Goal: Task Accomplishment & Management: Manage account settings

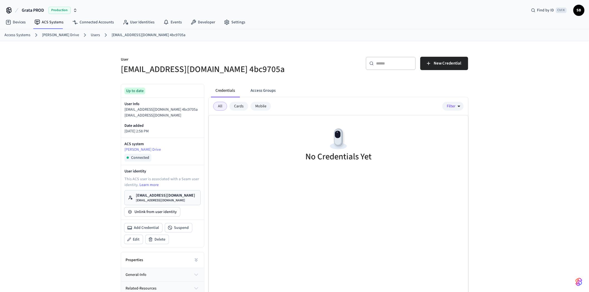
click at [91, 33] on link "Users" at bounding box center [95, 35] width 9 height 6
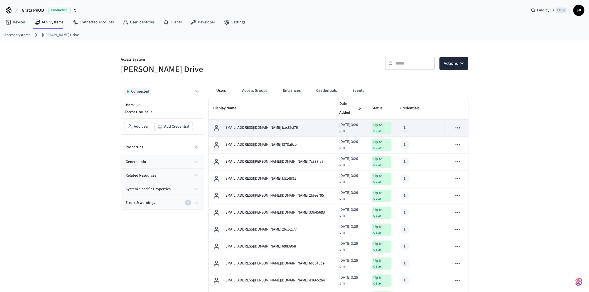
click at [298, 125] on div "[EMAIL_ADDRESS][DOMAIN_NAME] bac89d76" at bounding box center [271, 128] width 117 height 7
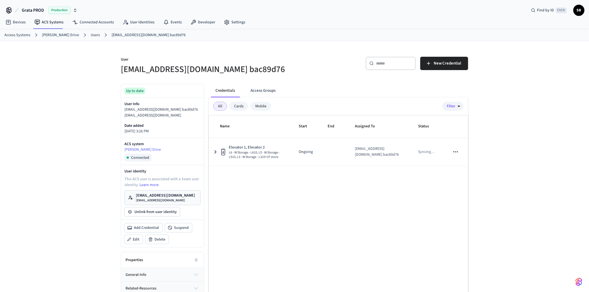
click at [91, 35] on link "Users" at bounding box center [95, 35] width 9 height 6
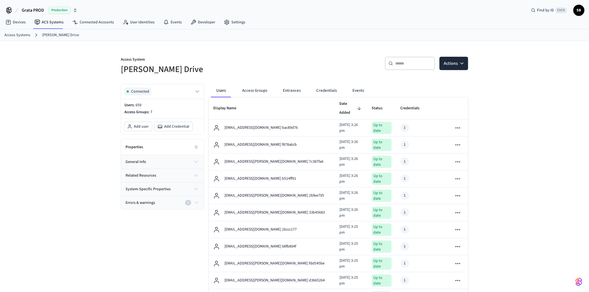
click at [132, 105] on p "Users: 659" at bounding box center [162, 105] width 76 height 6
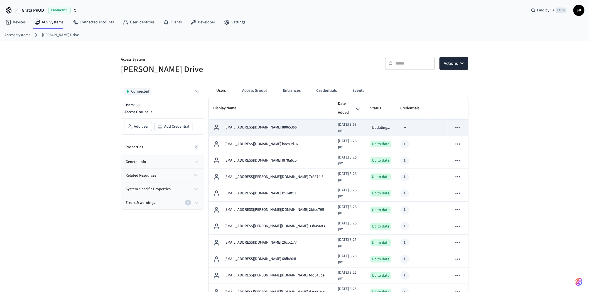
click at [235, 125] on p "qa+salto.99@grata.life f8065366" at bounding box center [260, 128] width 72 height 6
click at [276, 125] on p "qa+salto.99@grata.life f8065366" at bounding box center [260, 128] width 72 height 6
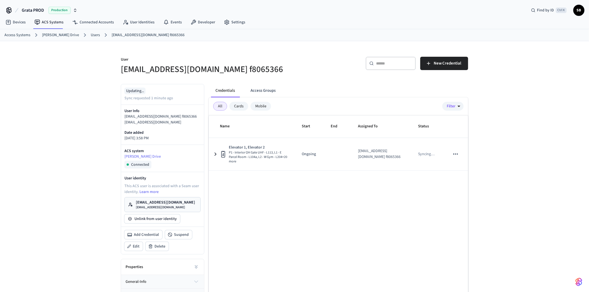
click at [262, 105] on div "Mobile" at bounding box center [261, 106] width 21 height 9
click at [221, 105] on div "All" at bounding box center [220, 106] width 14 height 9
click at [48, 24] on link "ACS Systems" at bounding box center [49, 22] width 38 height 10
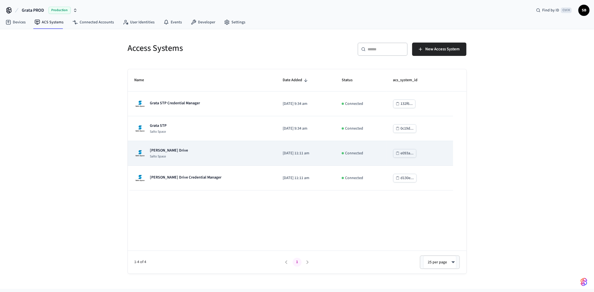
click at [163, 151] on p "[PERSON_NAME] Drive" at bounding box center [169, 151] width 38 height 6
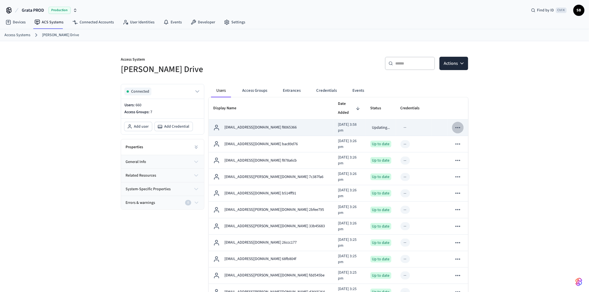
click at [458, 124] on icon "sticky table" at bounding box center [457, 127] width 7 height 7
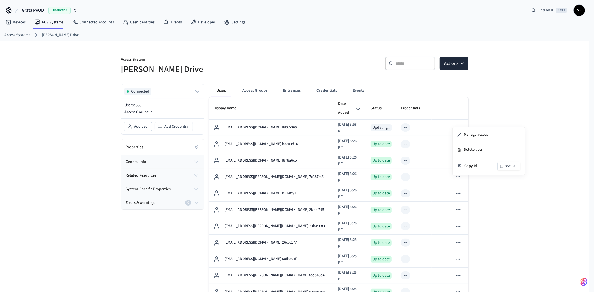
click at [498, 97] on div at bounding box center [297, 146] width 594 height 292
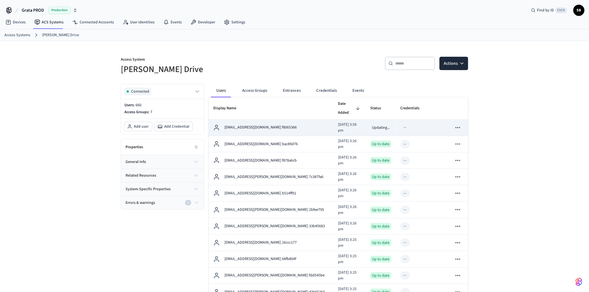
click at [308, 121] on td "qa+salto.99@grata.life f8065366" at bounding box center [271, 128] width 125 height 16
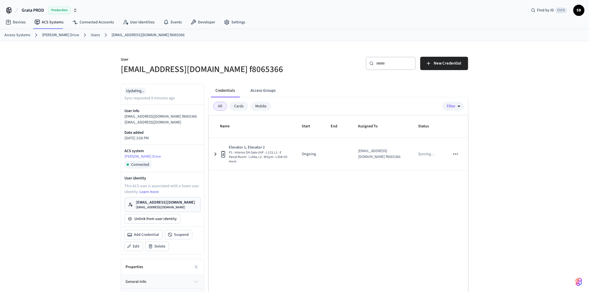
click at [264, 107] on div "Mobile" at bounding box center [261, 106] width 21 height 9
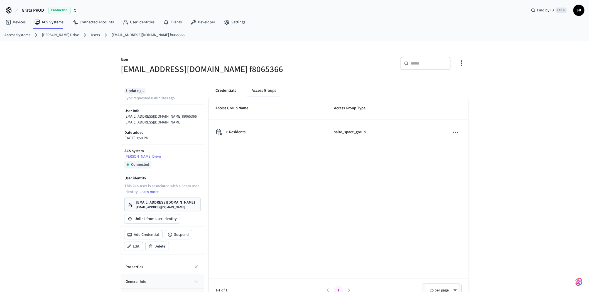
click at [234, 89] on button "Credentials" at bounding box center [226, 90] width 30 height 13
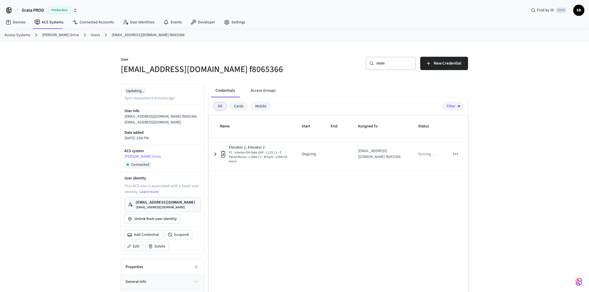
click at [121, 35] on link "qa+salto.99@grata.life f8065366" at bounding box center [148, 35] width 73 height 6
click at [91, 36] on link "Users" at bounding box center [95, 35] width 9 height 6
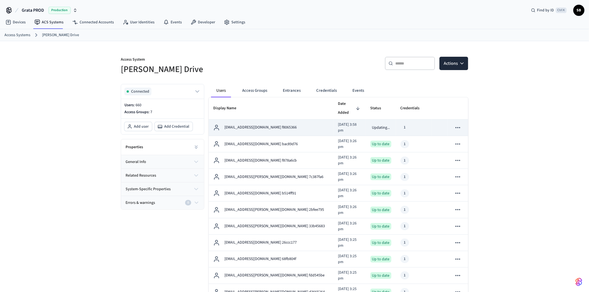
click at [459, 124] on icon "sticky table" at bounding box center [457, 127] width 7 height 7
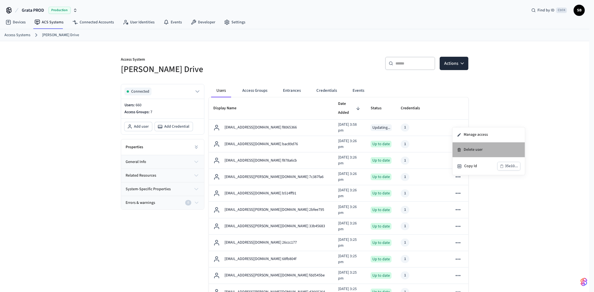
click at [468, 149] on li "Delete user" at bounding box center [489, 150] width 72 height 15
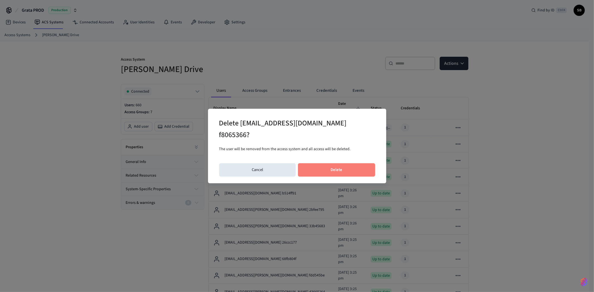
click at [347, 163] on button "Delete" at bounding box center [336, 169] width 77 height 13
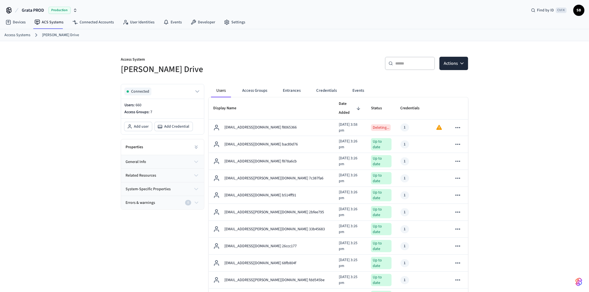
click at [406, 63] on input "text" at bounding box center [413, 64] width 36 height 6
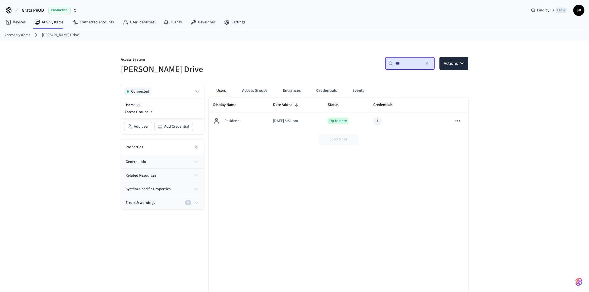
type input "***"
click at [430, 63] on button "button" at bounding box center [427, 63] width 9 height 9
click at [416, 63] on input "text" at bounding box center [413, 64] width 36 height 6
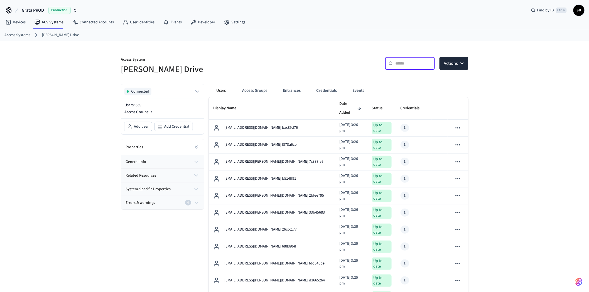
paste input "*******"
type input "*******"
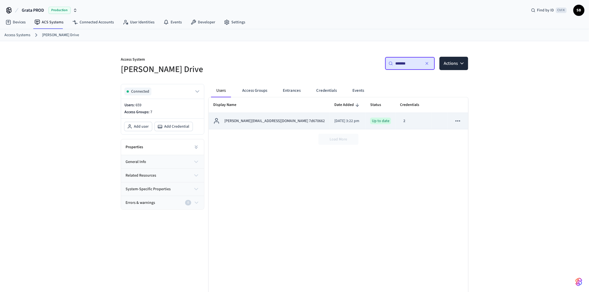
click at [405, 122] on div "2" at bounding box center [413, 121] width 27 height 8
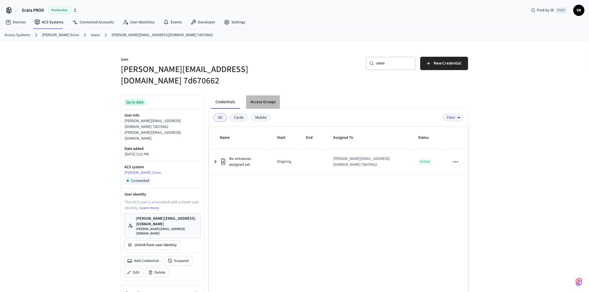
click at [264, 96] on button "Access Groups" at bounding box center [263, 102] width 34 height 13
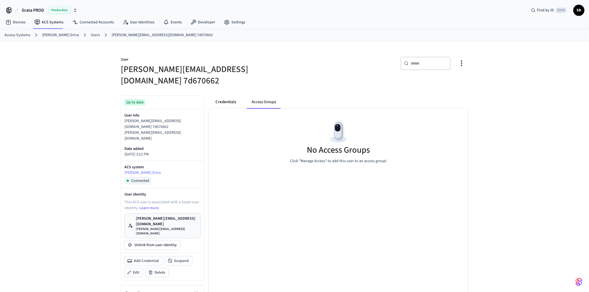
click at [216, 96] on button "Credentials" at bounding box center [226, 102] width 30 height 13
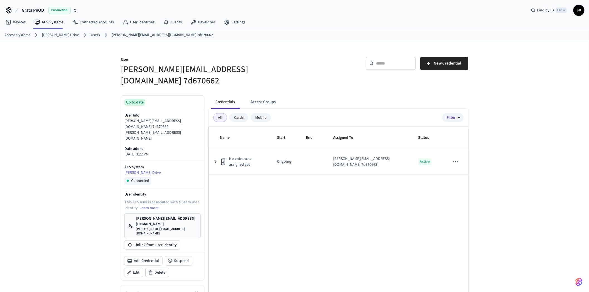
click at [397, 62] on input "text" at bounding box center [394, 64] width 36 height 6
paste input "******"
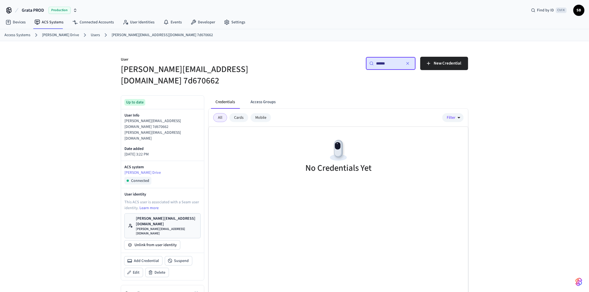
type input "******"
click at [93, 35] on link "Users" at bounding box center [95, 35] width 9 height 6
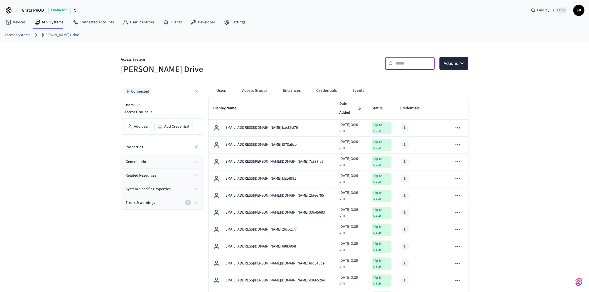
click at [417, 62] on input "text" at bounding box center [413, 64] width 36 height 6
paste input "******"
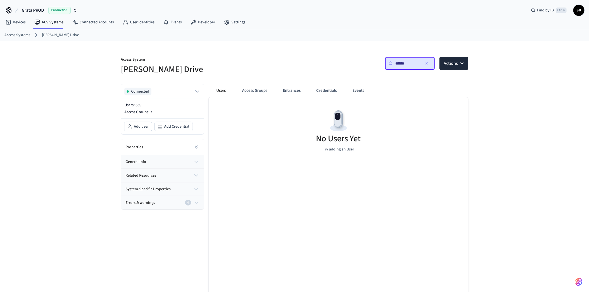
click at [400, 63] on input "******" at bounding box center [407, 64] width 25 height 6
paste input "text"
type input "******"
click at [160, 244] on div "Connected Users: 659 Access Groups: 7 Add user Add Credential Properties genera…" at bounding box center [160, 198] width 88 height 237
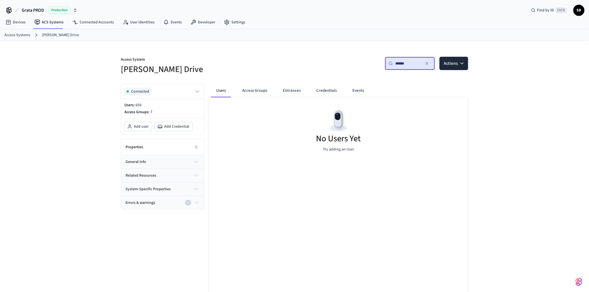
click at [427, 63] on icon "button" at bounding box center [427, 63] width 4 height 4
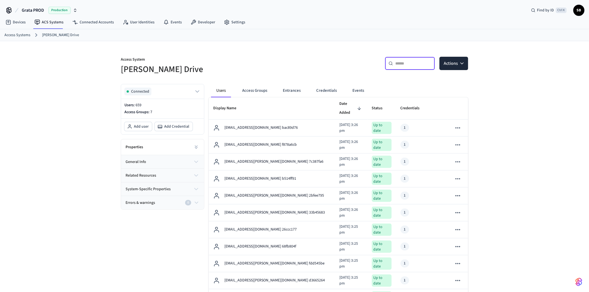
click at [408, 64] on input "text" at bounding box center [413, 64] width 36 height 6
paste input "*******"
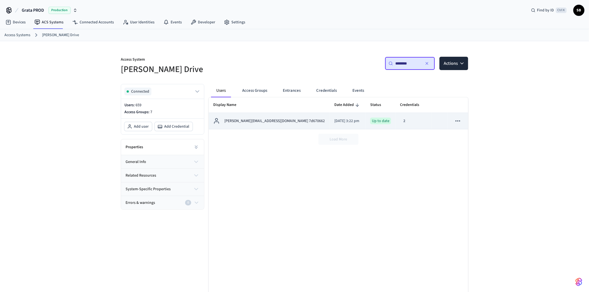
type input "*******"
click at [351, 121] on p "[DATE] 3:22 pm" at bounding box center [347, 121] width 27 height 6
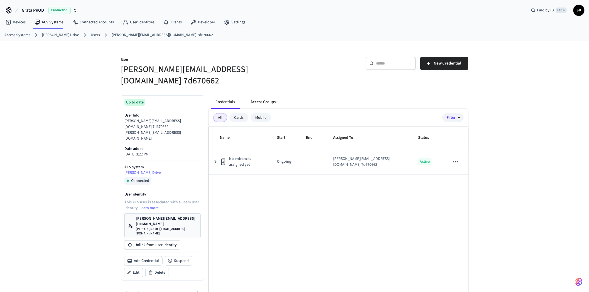
click at [264, 96] on button "Access Groups" at bounding box center [263, 102] width 34 height 13
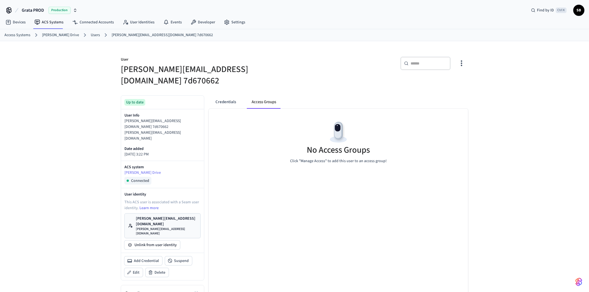
click at [91, 34] on link "Users" at bounding box center [95, 35] width 9 height 6
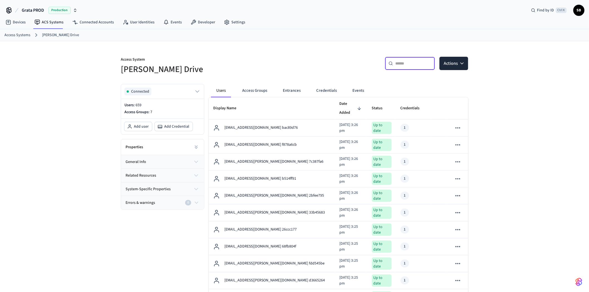
click at [416, 65] on input "text" at bounding box center [413, 64] width 36 height 6
paste input "*******"
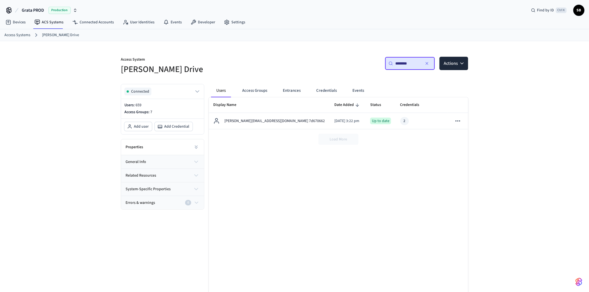
type input "*******"
click at [374, 197] on div "Display Name Date Added Status Credentials Errors And Warnings leandra.burns66@…" at bounding box center [339, 199] width 260 height 205
click at [428, 63] on icon "button" at bounding box center [427, 63] width 4 height 4
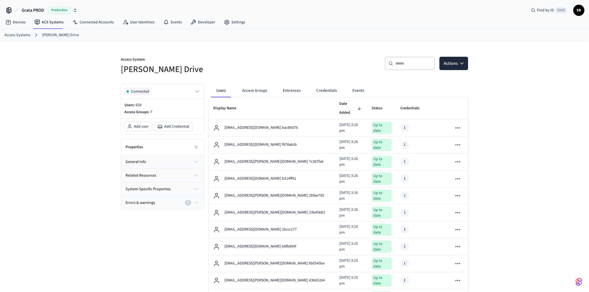
click at [406, 63] on input "text" at bounding box center [413, 64] width 36 height 6
paste input "*******"
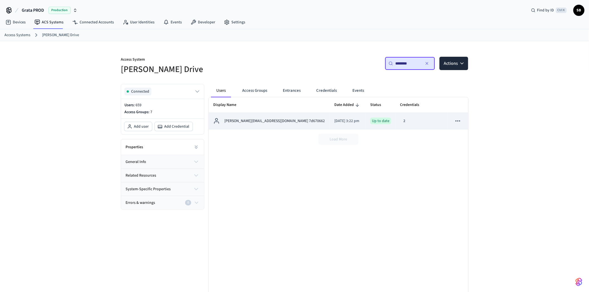
type input "*******"
click at [295, 121] on div "[PERSON_NAME][EMAIL_ADDRESS][DOMAIN_NAME] 7d670662" at bounding box center [269, 121] width 112 height 7
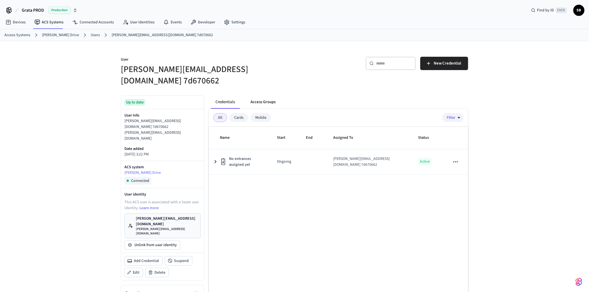
click at [258, 96] on button "Access Groups" at bounding box center [263, 102] width 34 height 13
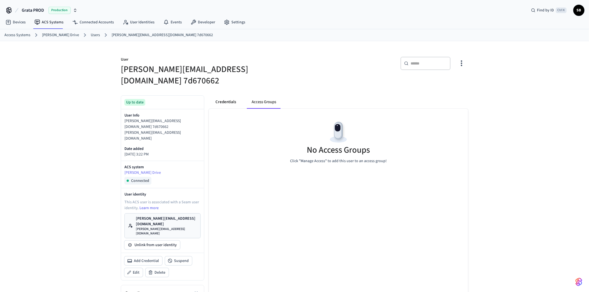
click at [225, 96] on button "Credentials" at bounding box center [226, 102] width 30 height 13
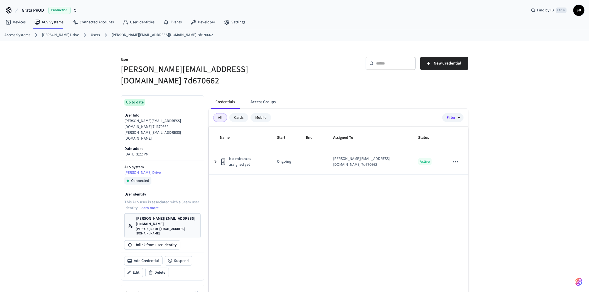
click at [396, 63] on input "text" at bounding box center [394, 64] width 36 height 6
click at [91, 34] on link "Users" at bounding box center [95, 35] width 9 height 6
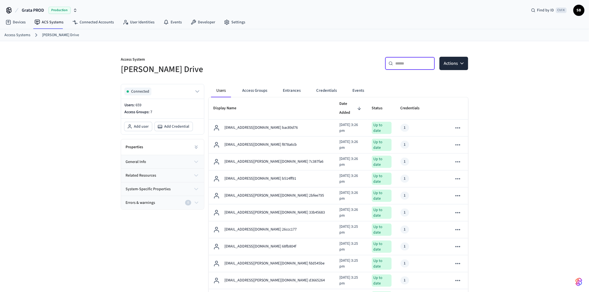
click at [402, 63] on input "text" at bounding box center [413, 64] width 36 height 6
paste input "*******"
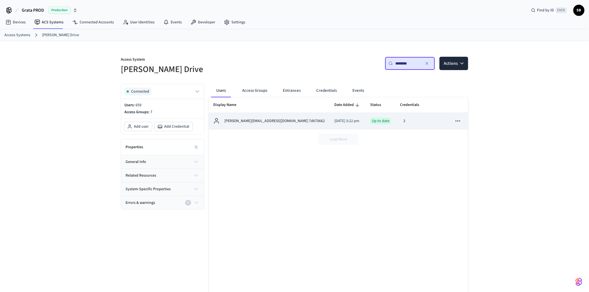
type input "*******"
click at [458, 123] on icon "sticky table" at bounding box center [457, 121] width 7 height 7
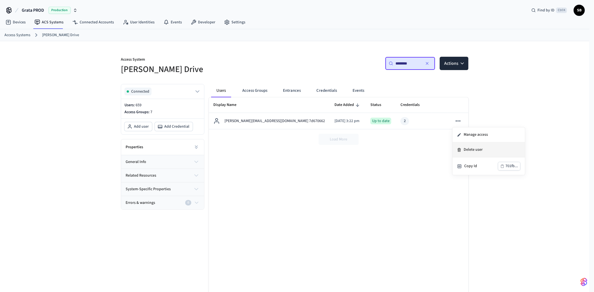
click at [473, 150] on li "Delete user" at bounding box center [489, 150] width 72 height 15
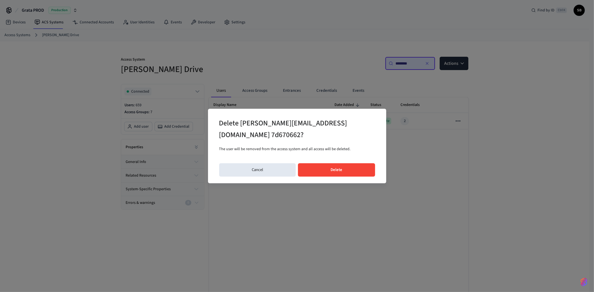
click at [344, 168] on button "Delete" at bounding box center [336, 169] width 77 height 13
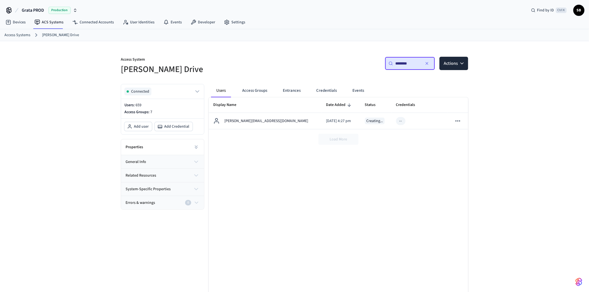
click at [428, 63] on icon "button" at bounding box center [427, 63] width 2 height 2
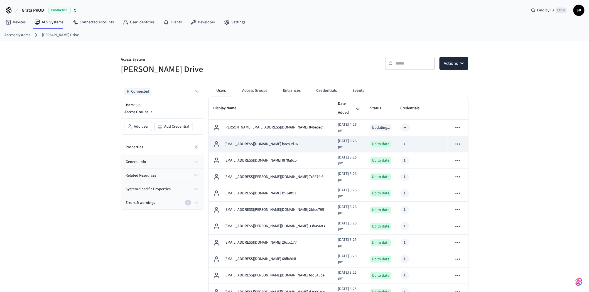
click at [291, 141] on div "[EMAIL_ADDRESS][DOMAIN_NAME] bac89d76" at bounding box center [271, 144] width 116 height 7
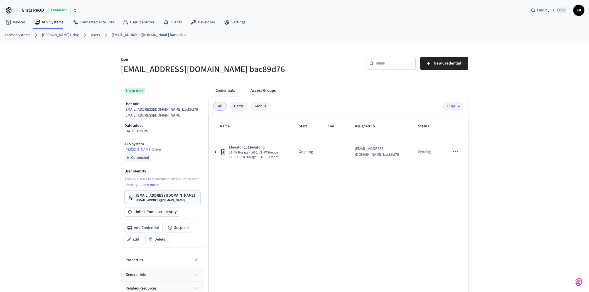
click at [263, 90] on button "Access Groups" at bounding box center [263, 90] width 34 height 13
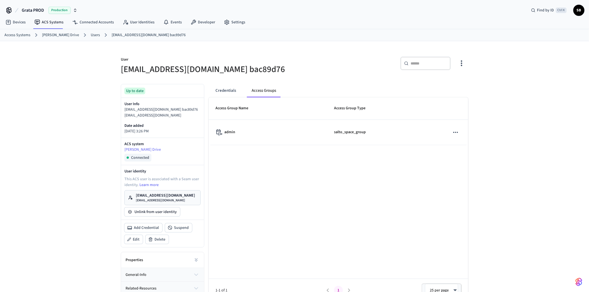
click at [91, 34] on link "Users" at bounding box center [95, 35] width 9 height 6
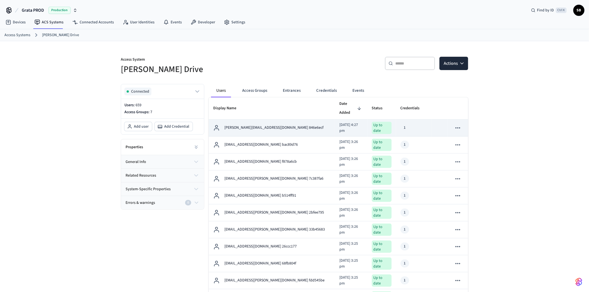
click at [420, 124] on div "1" at bounding box center [414, 128] width 26 height 8
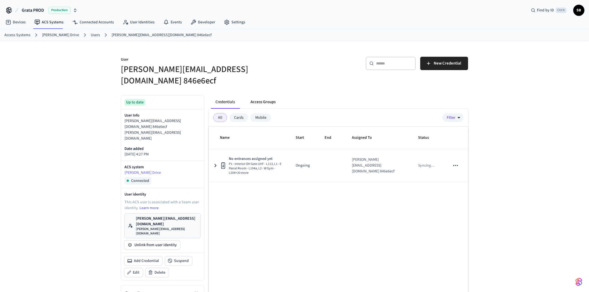
click at [265, 96] on button "Access Groups" at bounding box center [263, 102] width 34 height 13
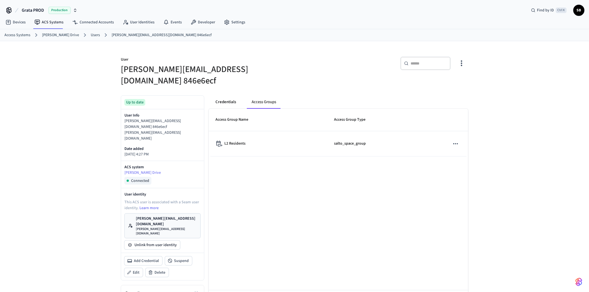
click at [230, 96] on button "Credentials" at bounding box center [226, 102] width 30 height 13
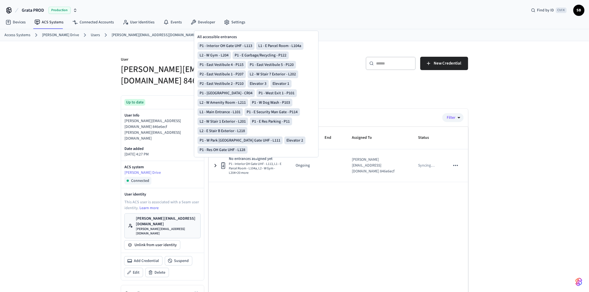
click at [306, 192] on div "Name Start End Assigned To Status No entrances assigned yet P1 - Interior OH Ga…" at bounding box center [339, 229] width 260 height 205
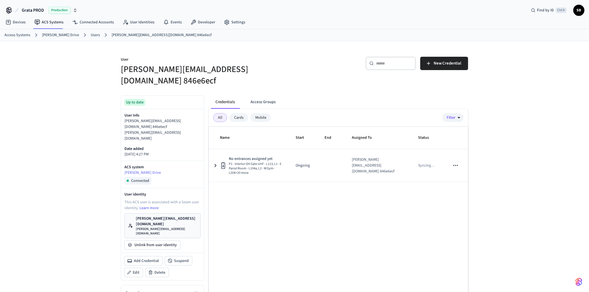
click at [262, 113] on div "Mobile" at bounding box center [261, 117] width 21 height 9
click at [290, 200] on div "Name Start End Assigned To Status Elevator 1, Elevator 2 P1 - Interior OH Gate …" at bounding box center [339, 229] width 260 height 205
drag, startPoint x: 89, startPoint y: 34, endPoint x: 130, endPoint y: 45, distance: 42.2
click at [91, 34] on link "Users" at bounding box center [95, 35] width 9 height 6
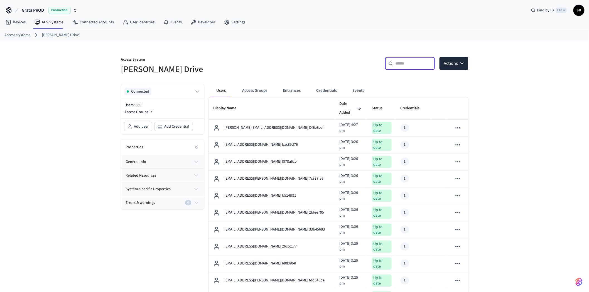
click at [401, 66] on input "text" at bounding box center [413, 64] width 36 height 6
paste input "******"
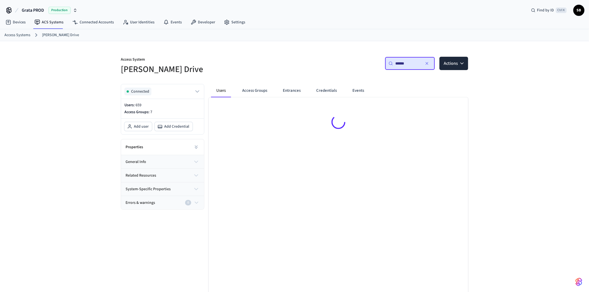
type input "******"
click at [221, 90] on button "Users" at bounding box center [221, 90] width 20 height 13
click at [424, 62] on button "button" at bounding box center [427, 63] width 9 height 9
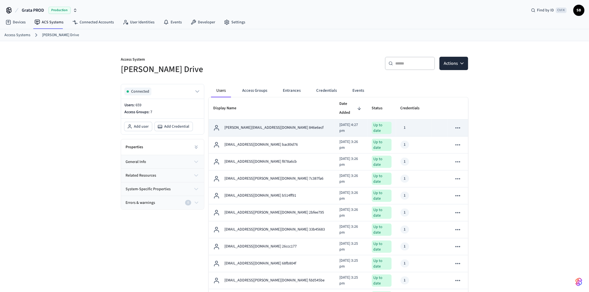
click at [273, 125] on p "leandra.burns66@gmail.com 846e6ecf" at bounding box center [273, 128] width 99 height 6
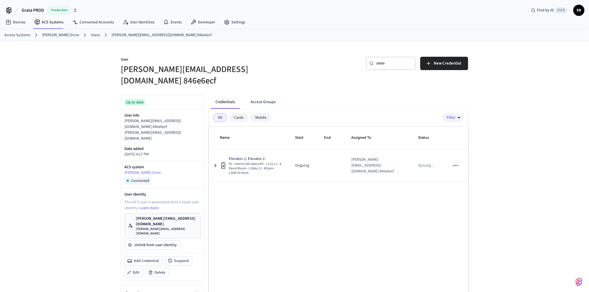
click at [91, 34] on link "Users" at bounding box center [95, 35] width 9 height 6
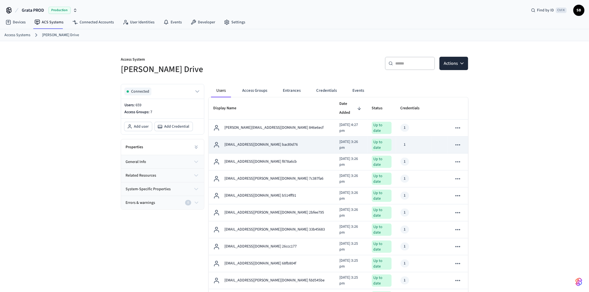
click at [265, 142] on p "[EMAIL_ADDRESS][DOMAIN_NAME] bac89d76" at bounding box center [261, 145] width 74 height 6
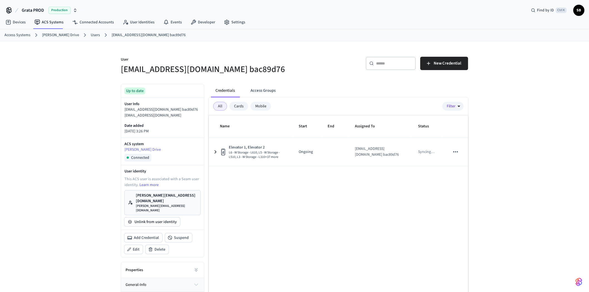
click at [91, 33] on link "Users" at bounding box center [95, 35] width 9 height 6
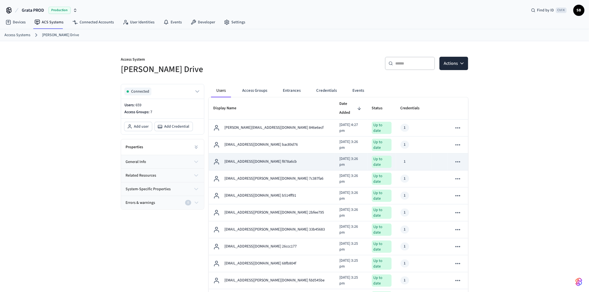
click at [269, 159] on p "[EMAIL_ADDRESS][DOMAIN_NAME] f878a6cb" at bounding box center [260, 162] width 72 height 6
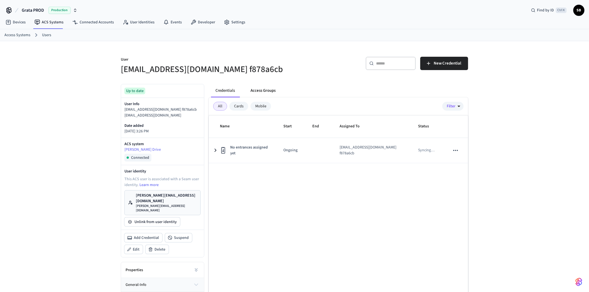
click at [263, 89] on button "Access Groups" at bounding box center [263, 90] width 34 height 13
click at [138, 68] on h5 "[EMAIL_ADDRESS][DOMAIN_NAME] f878a6cb" at bounding box center [206, 69] width 170 height 11
copy h5 "thefirehawk"
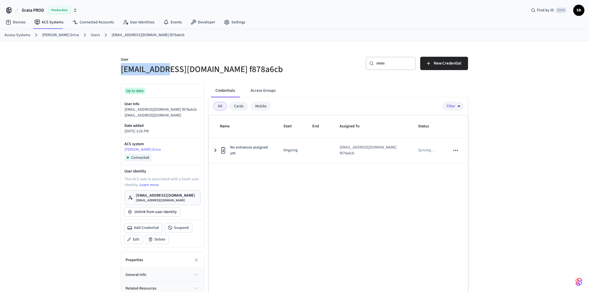
click at [116, 71] on div "User thefirehawk.alex@gmail.com f878a6cb" at bounding box center [202, 62] width 177 height 25
drag, startPoint x: 121, startPoint y: 70, endPoint x: 227, endPoint y: 73, distance: 105.3
click at [227, 73] on div "User thefirehawk.alex@gmail.com f878a6cb" at bounding box center [202, 62] width 177 height 25
copy h5 "thefirehawk.alex@gmail.com"
drag, startPoint x: 87, startPoint y: 33, endPoint x: 304, endPoint y: 79, distance: 221.3
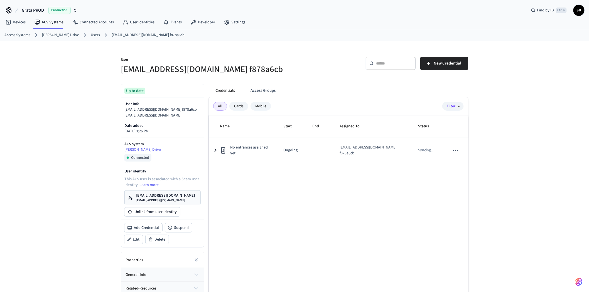
click at [91, 33] on link "Users" at bounding box center [95, 35] width 9 height 6
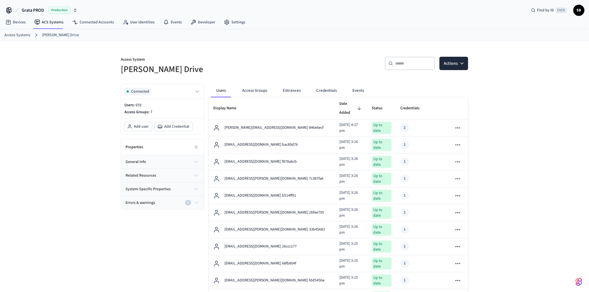
click at [412, 63] on input "text" at bounding box center [413, 64] width 36 height 6
paste input "**********"
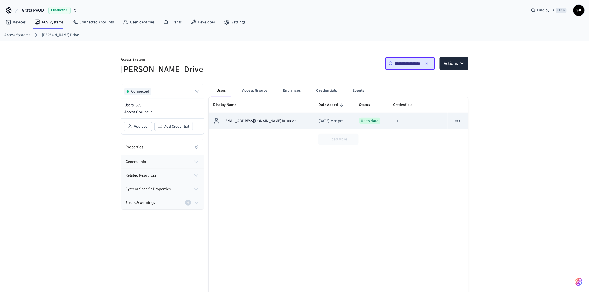
type input "**********"
click at [356, 120] on td "Up to date" at bounding box center [372, 121] width 34 height 16
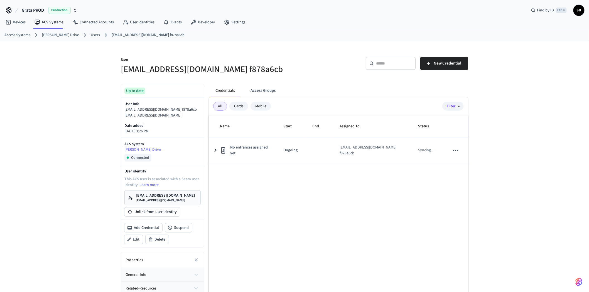
click at [91, 33] on link "Users" at bounding box center [95, 35] width 9 height 6
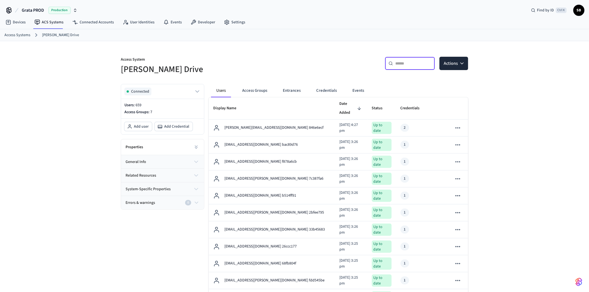
click at [408, 65] on input "text" at bounding box center [413, 64] width 36 height 6
paste input "**********"
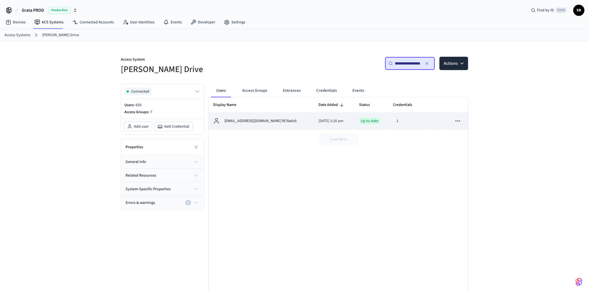
type input "**********"
click at [459, 119] on icon "sticky table" at bounding box center [457, 121] width 7 height 7
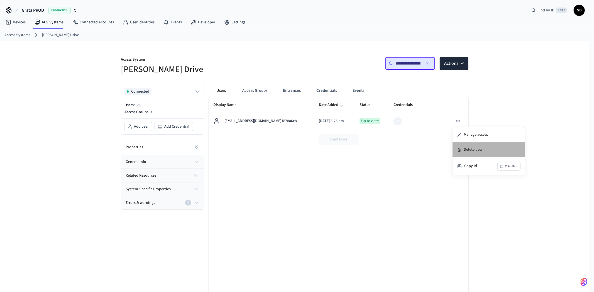
click at [471, 151] on li "Delete user" at bounding box center [489, 150] width 72 height 15
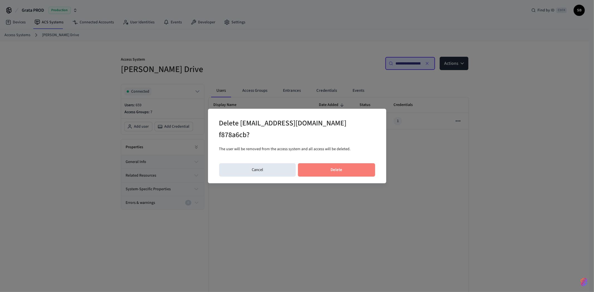
click at [350, 171] on button "Delete" at bounding box center [336, 169] width 77 height 13
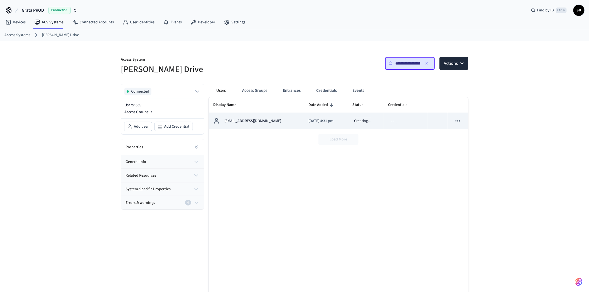
click at [283, 121] on div "thefirehawk.alex@gmail.com" at bounding box center [256, 121] width 86 height 7
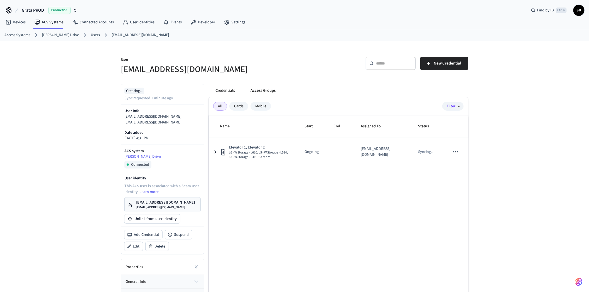
click at [263, 91] on button "Access Groups" at bounding box center [263, 90] width 34 height 13
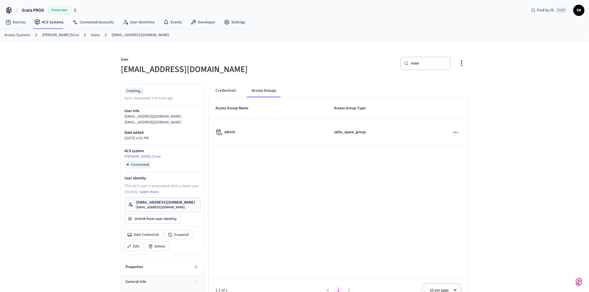
click at [91, 35] on link "Users" at bounding box center [95, 35] width 9 height 6
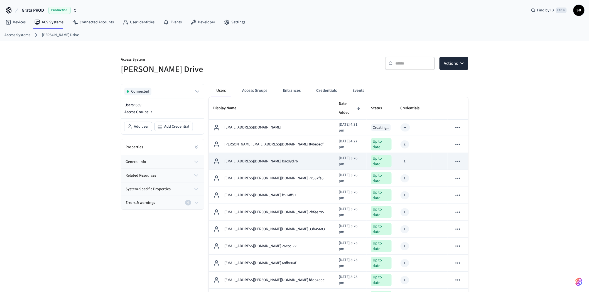
click at [288, 158] on div "[EMAIL_ADDRESS][DOMAIN_NAME] bac89d76" at bounding box center [271, 161] width 117 height 7
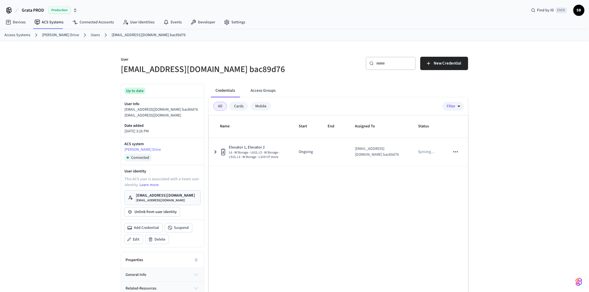
click at [91, 33] on link "Users" at bounding box center [95, 35] width 9 height 6
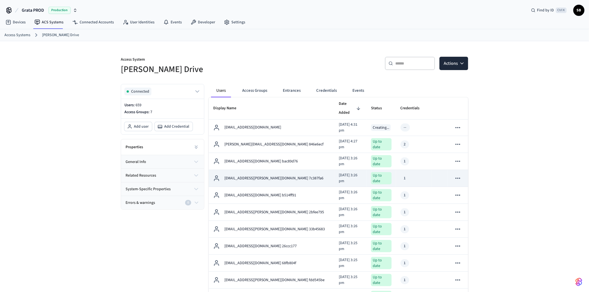
click at [287, 175] on div "[EMAIL_ADDRESS][PERSON_NAME][DOMAIN_NAME] 7c387fa6" at bounding box center [271, 178] width 117 height 7
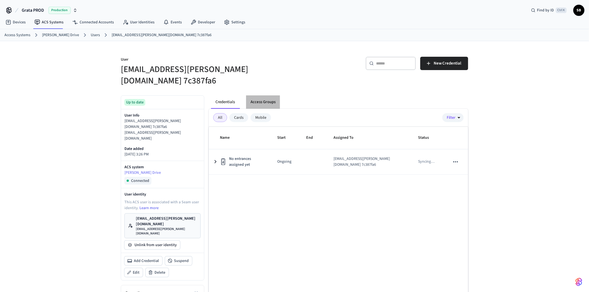
click at [262, 96] on button "Access Groups" at bounding box center [263, 102] width 34 height 13
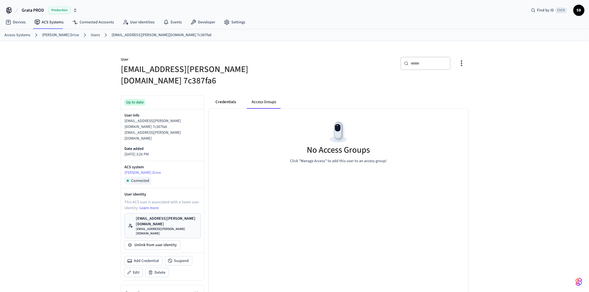
click at [229, 96] on button "Credentials" at bounding box center [226, 102] width 30 height 13
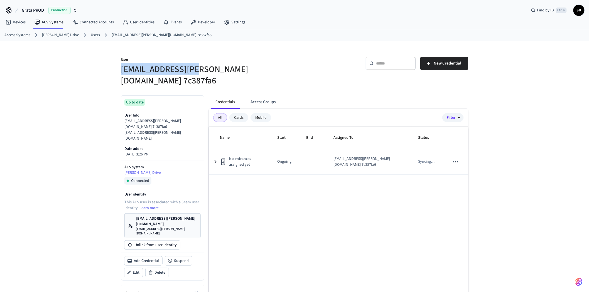
drag, startPoint x: 121, startPoint y: 69, endPoint x: 194, endPoint y: 69, distance: 73.0
click at [194, 69] on h5 "[EMAIL_ADDRESS][PERSON_NAME][DOMAIN_NAME] 7c387fa6" at bounding box center [206, 75] width 170 height 23
copy h5 "cunruh@kerkhoff.ca"
click at [93, 36] on link "Users" at bounding box center [95, 35] width 9 height 6
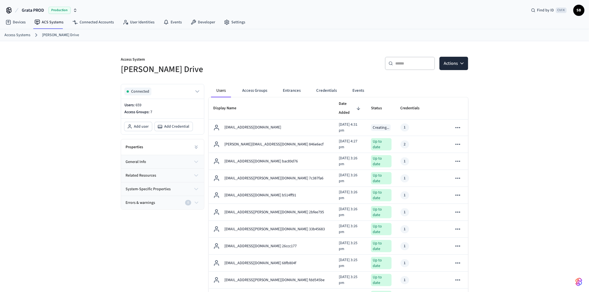
click at [413, 65] on input "text" at bounding box center [413, 64] width 36 height 6
paste input "**********"
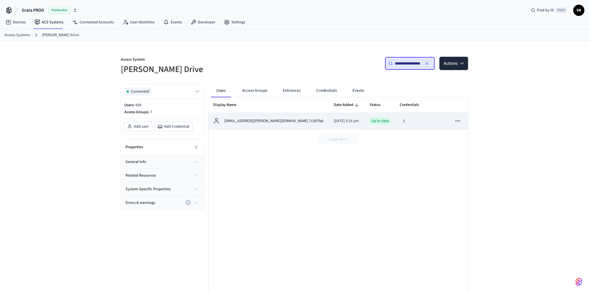
type input "**********"
click at [459, 121] on icon "sticky table" at bounding box center [457, 121] width 7 height 7
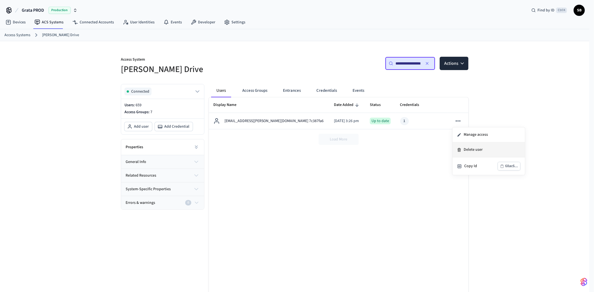
click at [470, 149] on li "Delete user" at bounding box center [489, 150] width 72 height 15
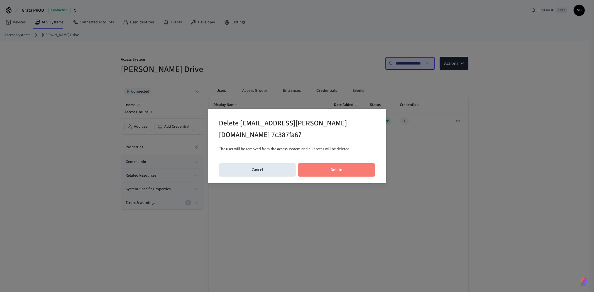
click at [352, 165] on button "Delete" at bounding box center [336, 169] width 77 height 13
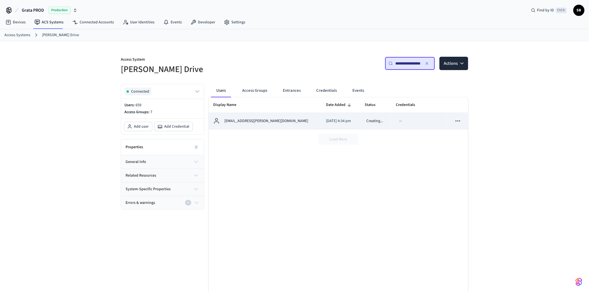
click at [268, 121] on div "cunruh@kerkhoff.ca" at bounding box center [265, 121] width 104 height 7
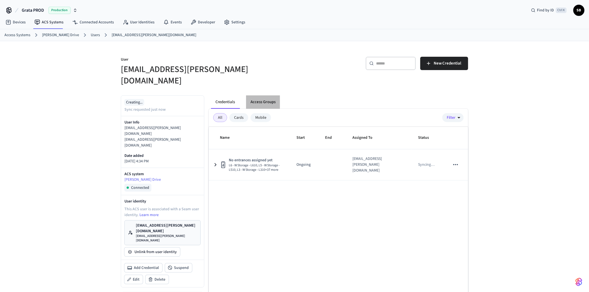
click at [262, 96] on button "Access Groups" at bounding box center [263, 102] width 34 height 13
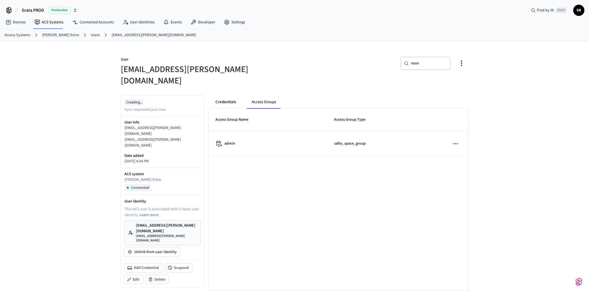
click at [228, 96] on button "Credentials" at bounding box center [226, 102] width 30 height 13
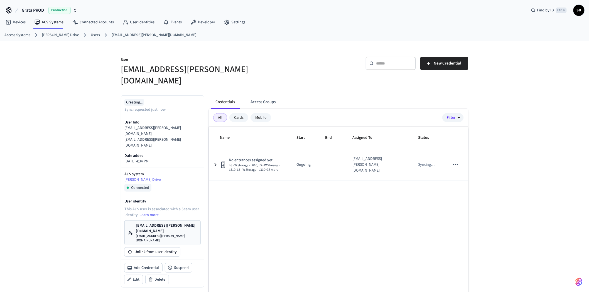
click at [91, 34] on link "Users" at bounding box center [95, 35] width 9 height 6
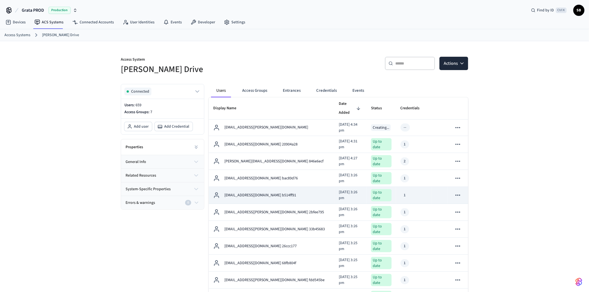
click at [288, 192] on div "[EMAIL_ADDRESS][DOMAIN_NAME] b514ff91" at bounding box center [271, 195] width 117 height 7
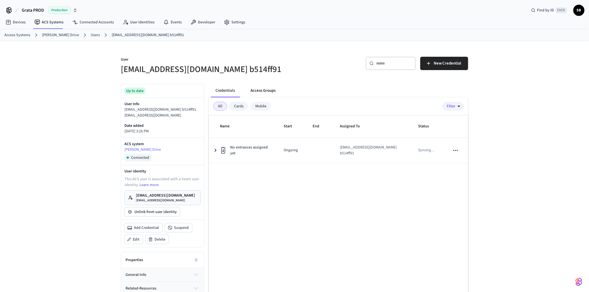
click at [267, 91] on button "Access Groups" at bounding box center [263, 90] width 34 height 13
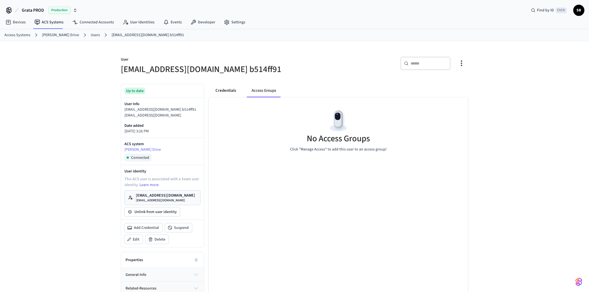
click at [229, 90] on button "Credentials" at bounding box center [226, 90] width 30 height 13
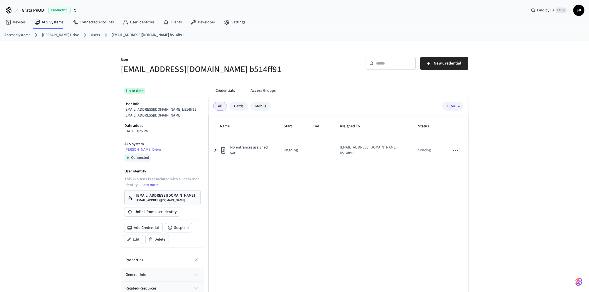
click at [85, 170] on div "User iggy.d93@gmail.com b514ff91 ​ ​ New Credential Up to date User Info iggy.d…" at bounding box center [294, 182] width 589 height 282
click at [84, 171] on div "User iggy.d93@gmail.com b514ff91 ​ ​ New Credential Up to date User Info iggy.d…" at bounding box center [294, 182] width 589 height 282
click at [91, 34] on link "Users" at bounding box center [95, 35] width 9 height 6
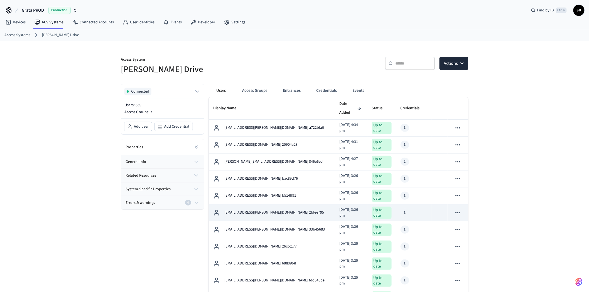
click at [272, 210] on p "[EMAIL_ADDRESS][PERSON_NAME][DOMAIN_NAME] 2bfee795" at bounding box center [274, 213] width 100 height 6
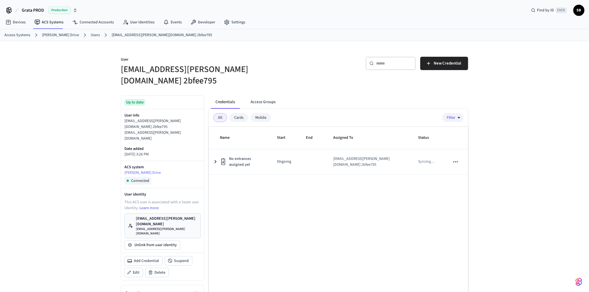
drag, startPoint x: 89, startPoint y: 36, endPoint x: 130, endPoint y: 76, distance: 57.1
click at [91, 36] on link "Users" at bounding box center [95, 35] width 9 height 6
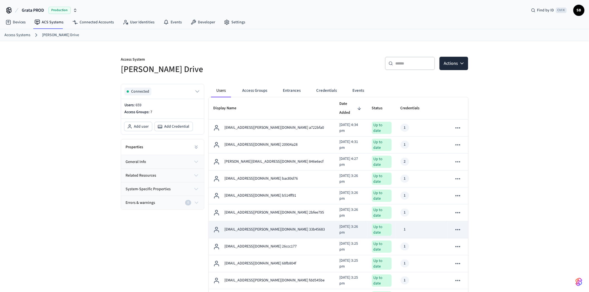
click at [294, 227] on div "[EMAIL_ADDRESS][PERSON_NAME][DOMAIN_NAME] 33b45683" at bounding box center [271, 230] width 117 height 7
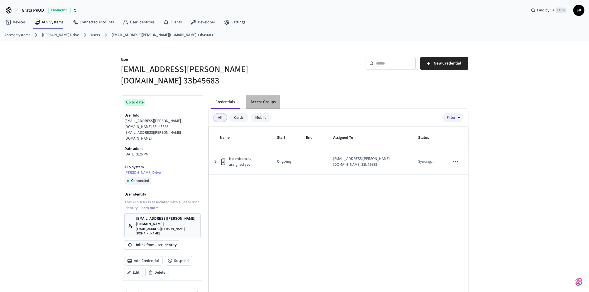
click at [267, 96] on button "Access Groups" at bounding box center [263, 102] width 34 height 13
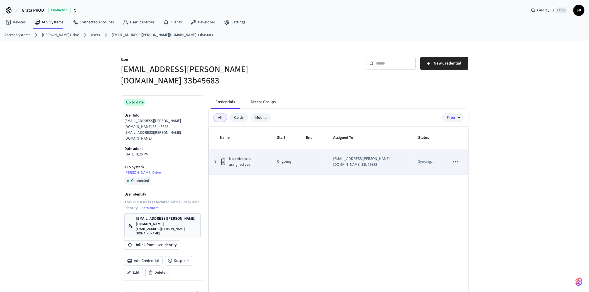
click at [270, 159] on td "No entrances assigned yet" at bounding box center [240, 162] width 62 height 25
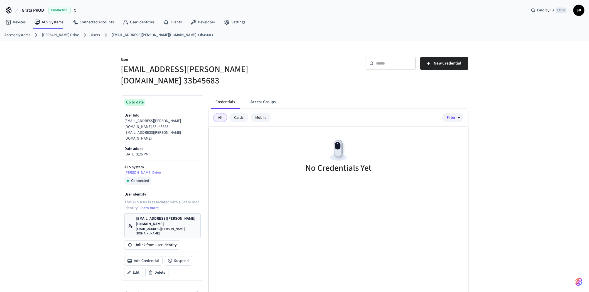
click at [94, 34] on link "Users" at bounding box center [95, 35] width 9 height 6
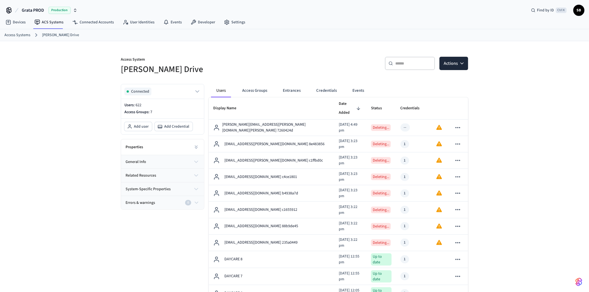
click at [52, 34] on link "[PERSON_NAME] Drive" at bounding box center [60, 35] width 37 height 6
click at [57, 24] on link "ACS Systems" at bounding box center [49, 22] width 38 height 10
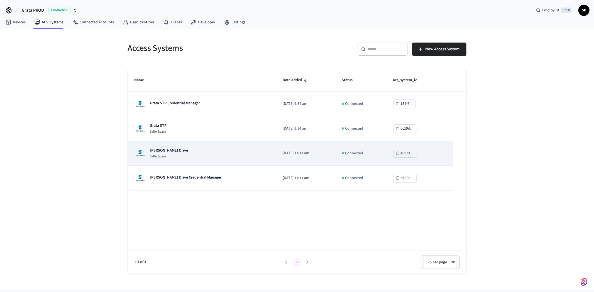
click at [185, 149] on div "Grata Gordon Drive Salto Space" at bounding box center [202, 153] width 135 height 11
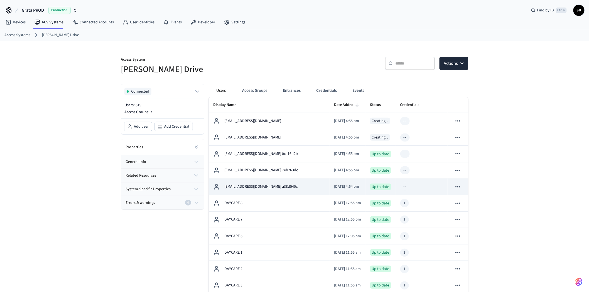
click at [286, 185] on div "eseaton+gd@grata.life a38d540c" at bounding box center [269, 187] width 112 height 7
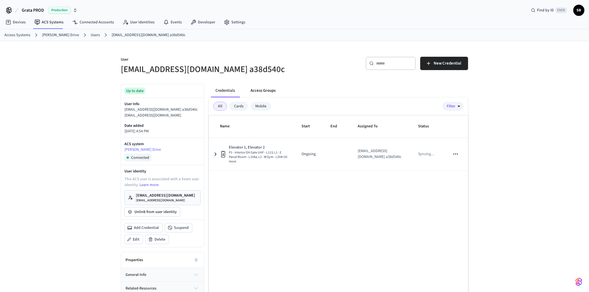
click at [255, 92] on button "Access Groups" at bounding box center [263, 90] width 34 height 13
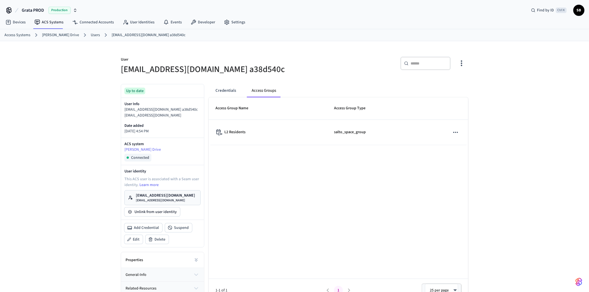
click at [91, 35] on link "Users" at bounding box center [95, 35] width 9 height 6
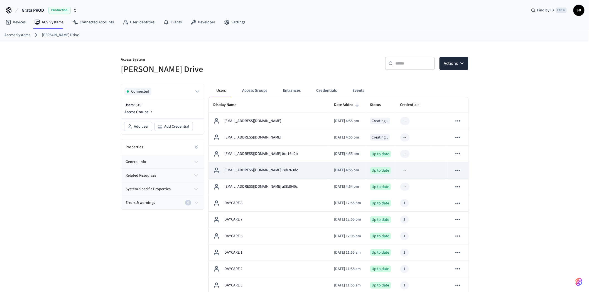
click at [296, 169] on div "sbounadja+gd.re02@grata.life 7eb263dc" at bounding box center [269, 170] width 112 height 7
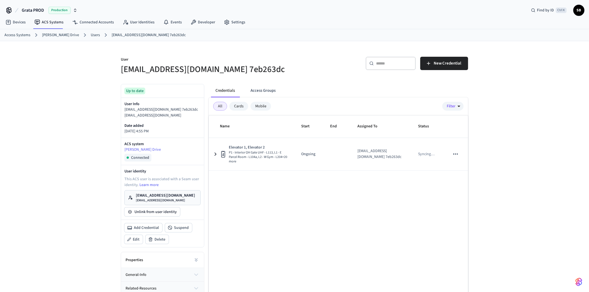
click at [83, 35] on ol "Access Systems Grata Gordon Drive Users sbounadja+gd.re02@grata.life 7eb263dc" at bounding box center [296, 34] width 585 height 7
click at [91, 35] on link "Users" at bounding box center [95, 35] width 9 height 6
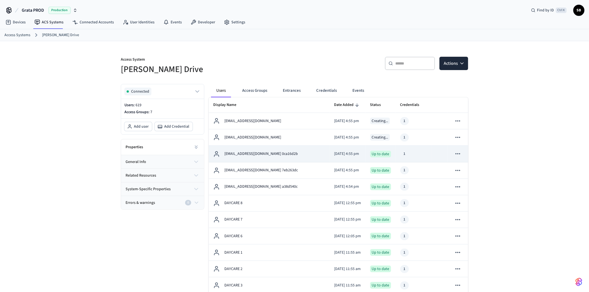
click at [279, 156] on p "sbounadja+gd.re03@grata.life 0ca16d2b" at bounding box center [261, 154] width 74 height 6
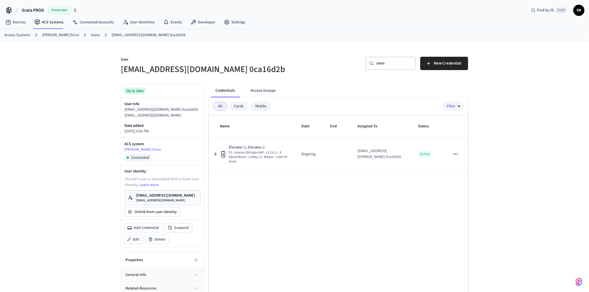
click at [91, 32] on link "Users" at bounding box center [95, 35] width 9 height 6
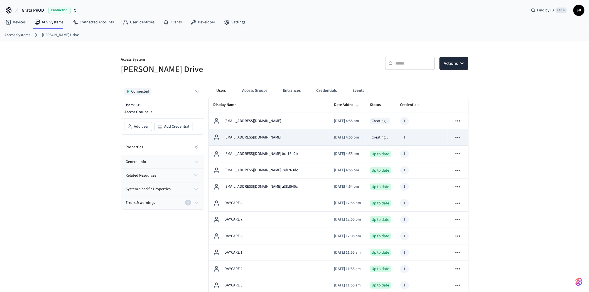
click at [277, 139] on div "tbrady+gord@grata.life" at bounding box center [269, 137] width 112 height 7
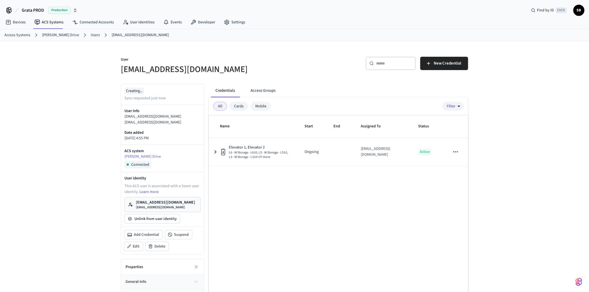
click at [91, 33] on link "Users" at bounding box center [95, 35] width 9 height 6
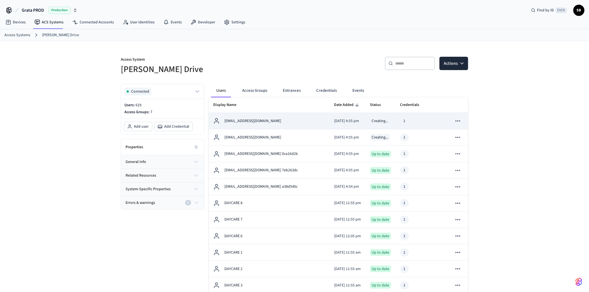
click at [262, 124] on div "tbrady+gd@grata.life" at bounding box center [269, 121] width 112 height 7
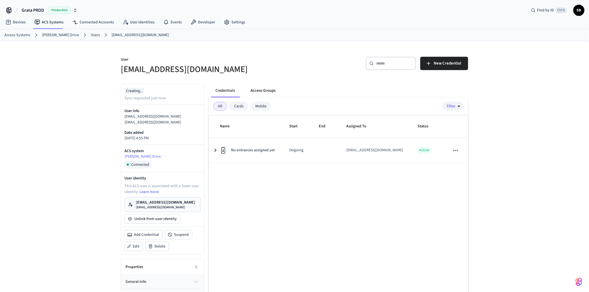
click at [257, 91] on button "Access Groups" at bounding box center [263, 90] width 34 height 13
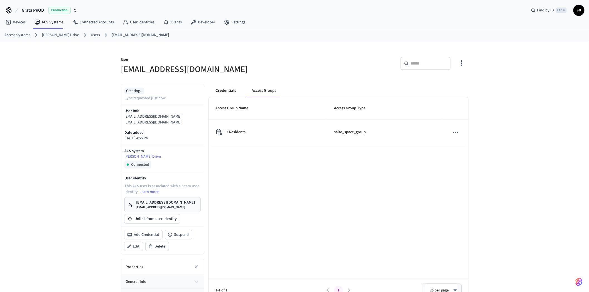
click at [229, 91] on button "Credentials" at bounding box center [226, 90] width 30 height 13
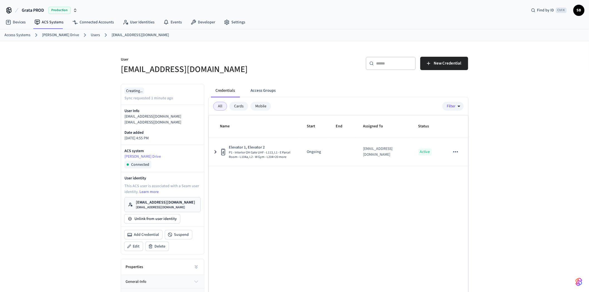
click at [91, 33] on link "Users" at bounding box center [95, 35] width 9 height 6
